Goal: Task Accomplishment & Management: Complete application form

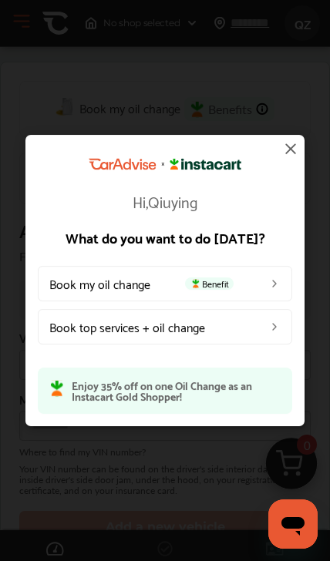
click at [268, 286] on img at bounding box center [274, 284] width 12 height 12
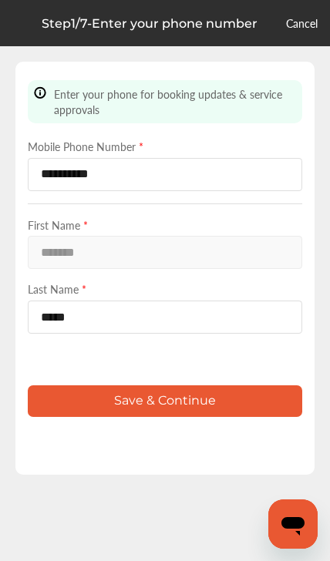
click at [204, 417] on button "Save & Continue" at bounding box center [165, 401] width 274 height 32
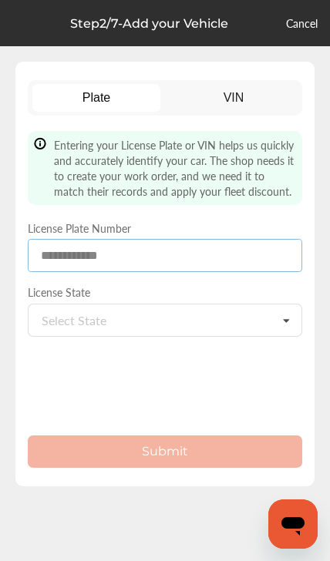
click at [202, 253] on input at bounding box center [165, 255] width 274 height 33
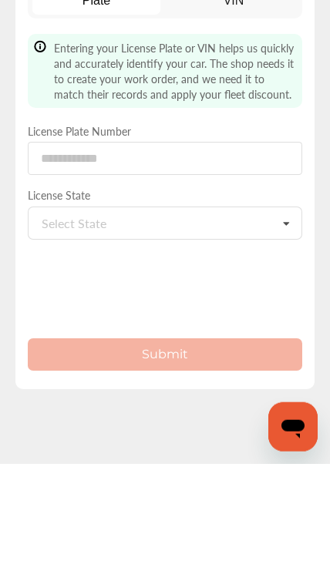
click at [286, 304] on icon at bounding box center [286, 320] width 26 height 33
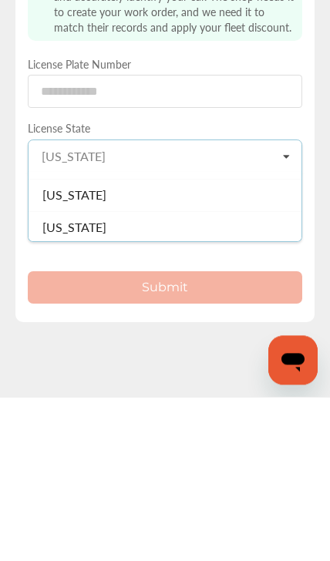
scroll to position [119, 0]
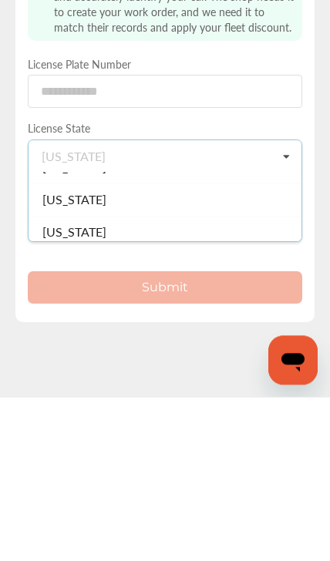
click at [140, 348] on div "[US_STATE]" at bounding box center [165, 364] width 273 height 32
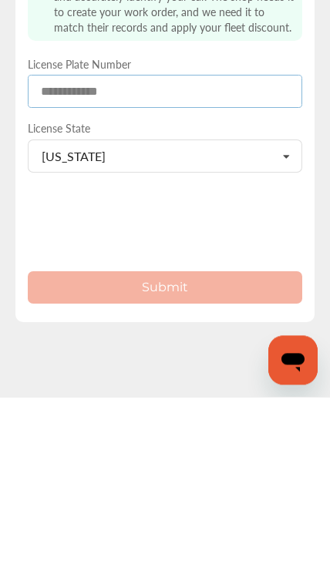
click at [238, 239] on input at bounding box center [165, 255] width 274 height 33
